Goal: Information Seeking & Learning: Learn about a topic

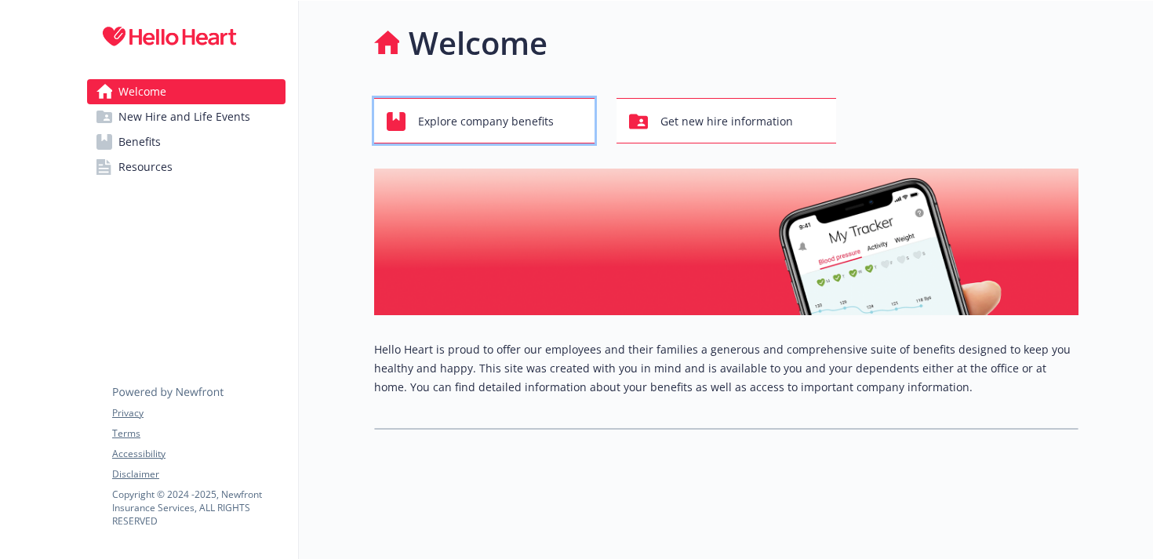
click at [480, 131] on span "Explore company benefits" at bounding box center [486, 122] width 136 height 30
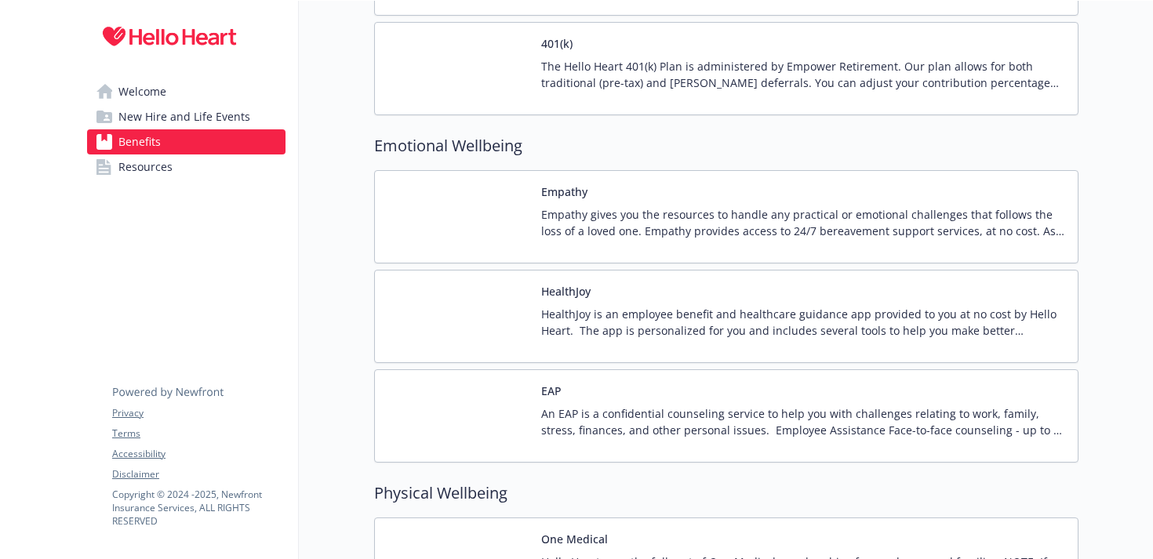
scroll to position [2191, 0]
